Goal: Transaction & Acquisition: Purchase product/service

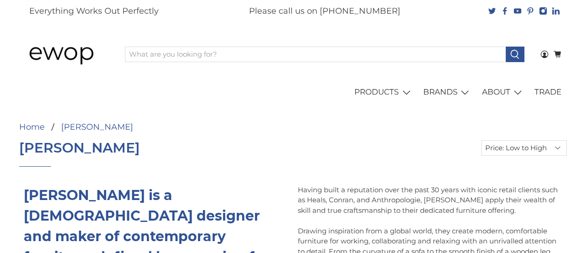
select select "price-ascending"
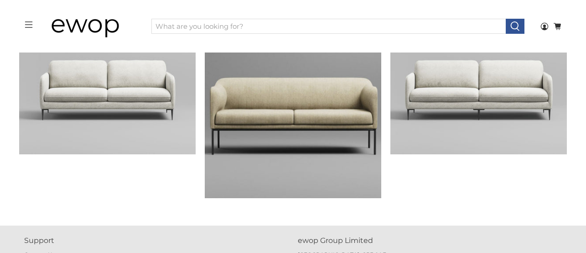
scroll to position [466, 0]
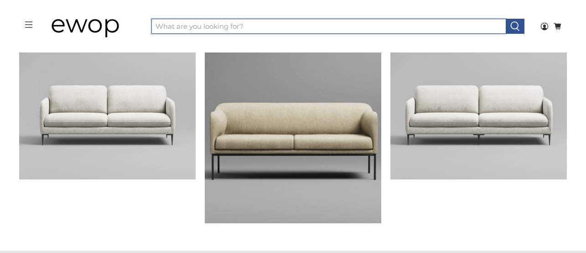
click at [160, 25] on input "What are you looking for?" at bounding box center [328, 27] width 355 height 16
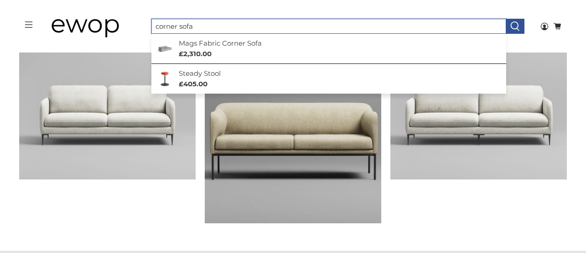
type input "corner sofa"
click at [506, 19] on button at bounding box center [515, 27] width 19 height 16
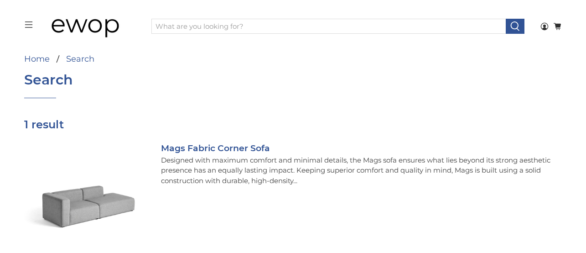
scroll to position [36, 0]
